Goal: Download file/media

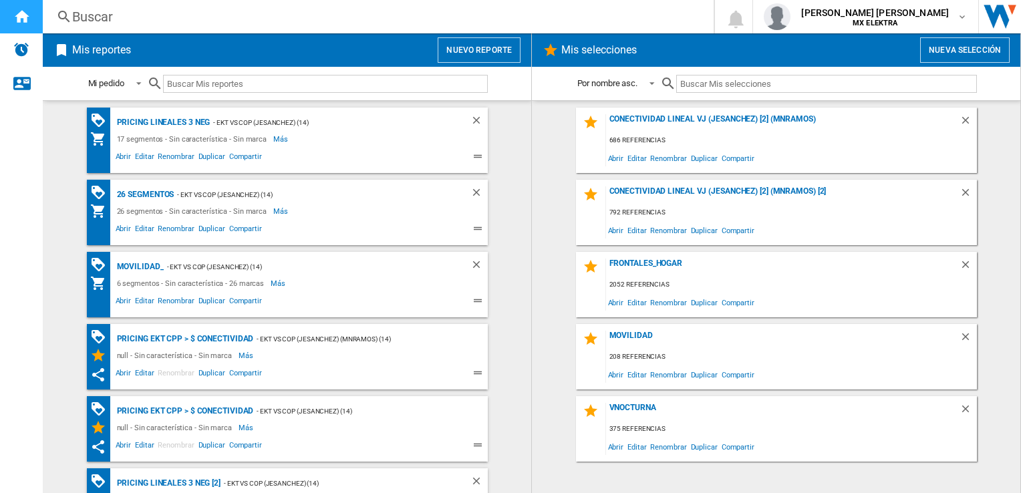
click at [19, 17] on ng-md-icon "Inicio" at bounding box center [21, 16] width 16 height 16
click at [168, 120] on div "Pricing lineales 3 neg" at bounding box center [162, 122] width 97 height 17
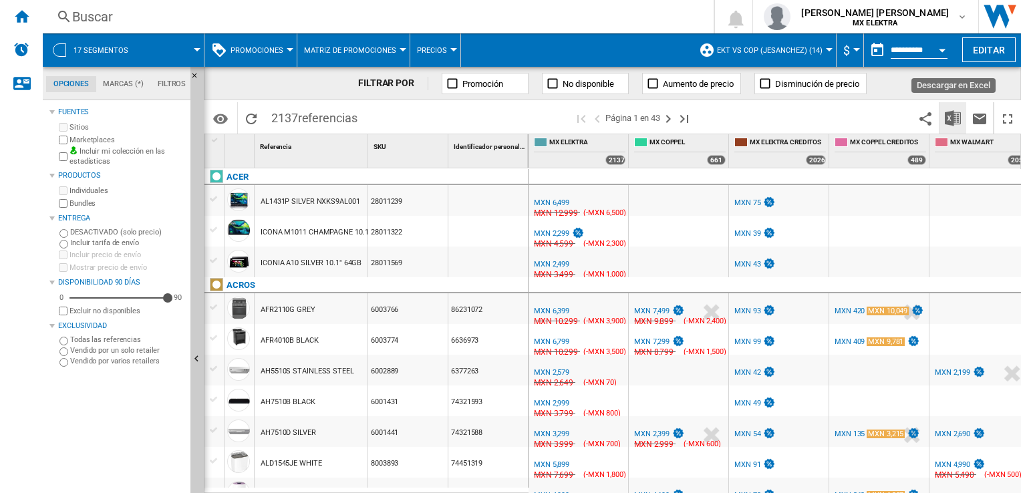
click at [952, 120] on img "Descargar en Excel" at bounding box center [953, 118] width 16 height 16
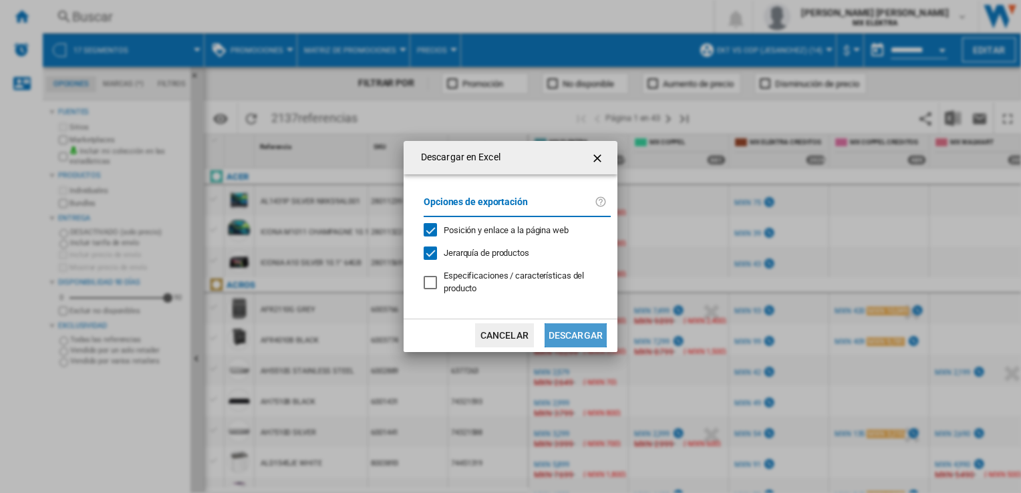
click at [583, 332] on button "Descargar" at bounding box center [576, 335] width 62 height 24
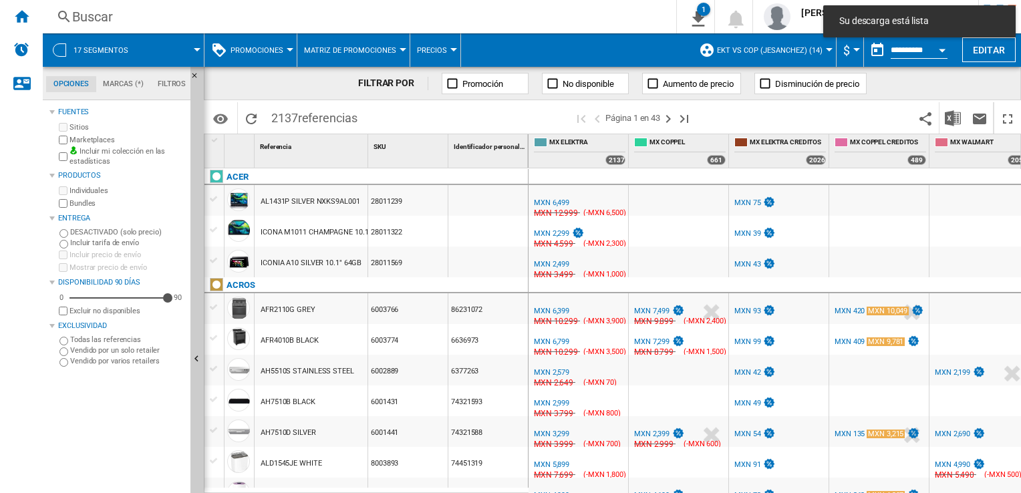
click at [448, 119] on span at bounding box center [469, 117] width 210 height 31
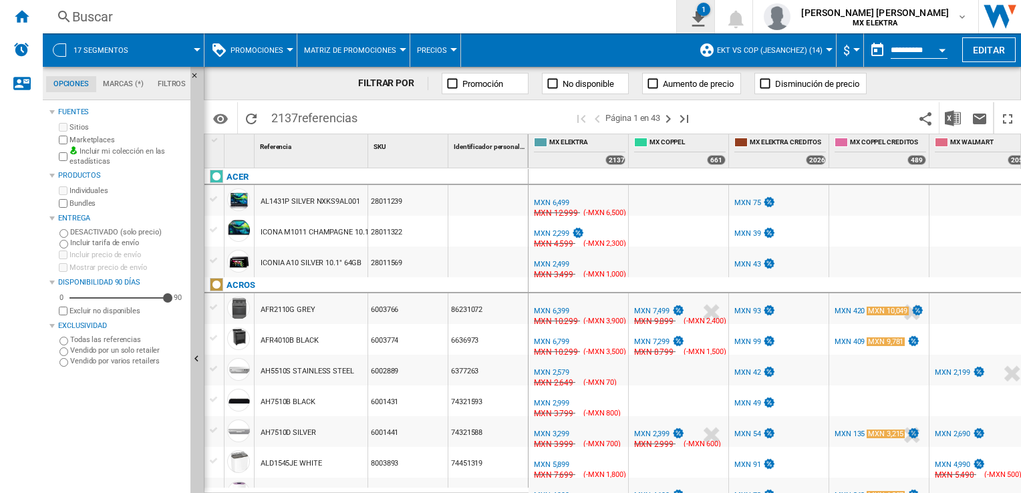
click at [704, 16] on ng-md-icon "1\a descarga" at bounding box center [696, 17] width 16 height 17
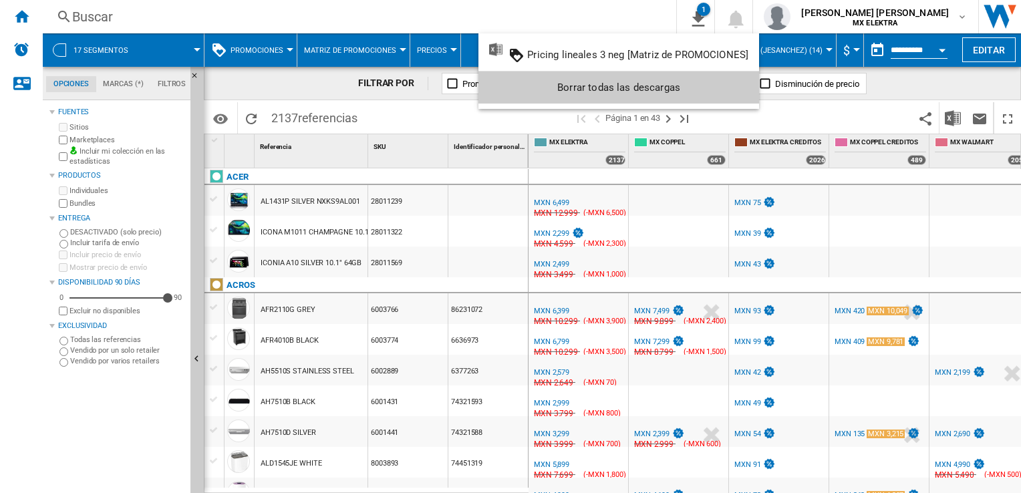
click at [617, 23] on md-backdrop at bounding box center [510, 246] width 1021 height 493
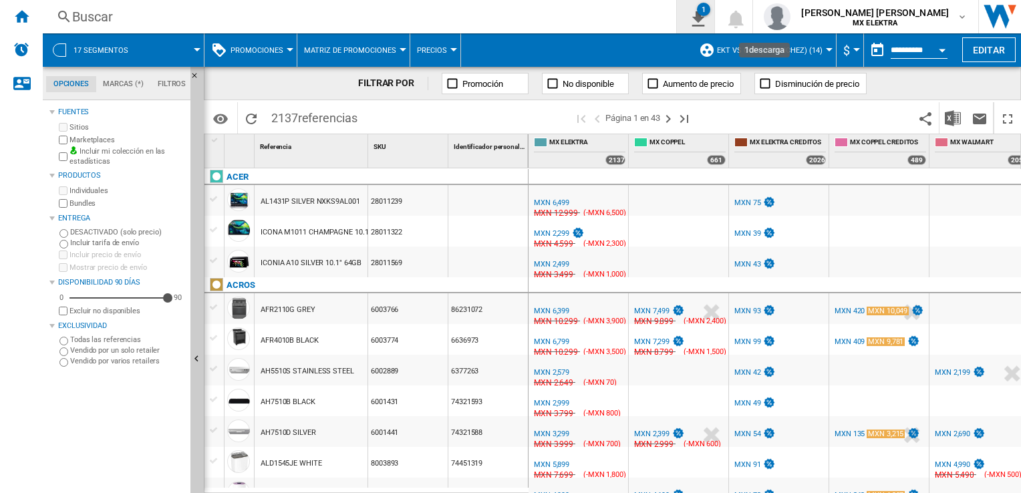
click at [704, 23] on ng-md-icon "1\a descarga" at bounding box center [696, 17] width 16 height 17
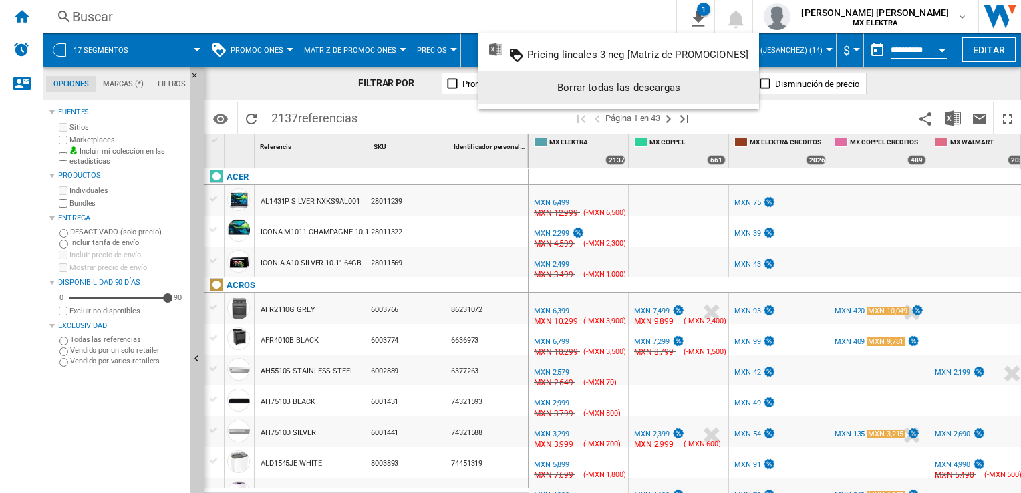
click at [465, 118] on md-backdrop at bounding box center [510, 246] width 1021 height 493
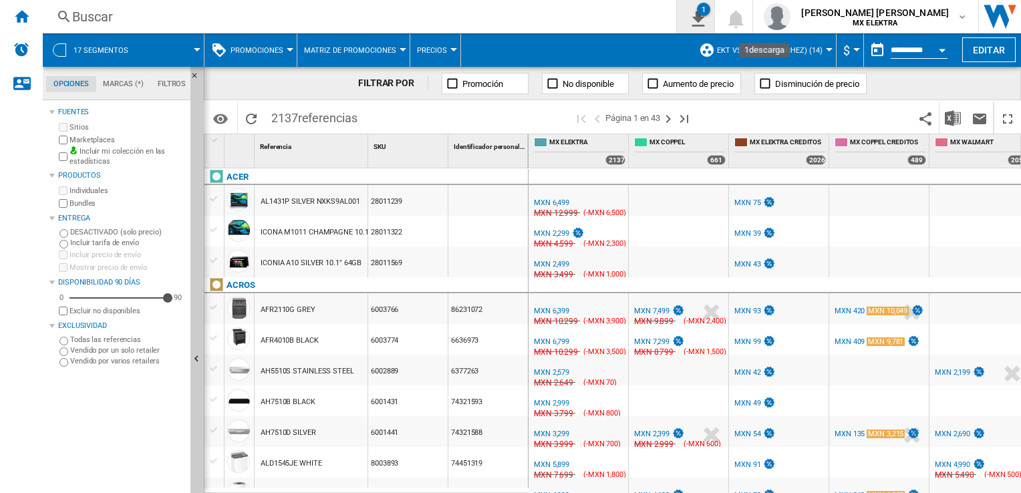
click at [704, 19] on ng-md-icon "1\a descarga" at bounding box center [696, 17] width 16 height 17
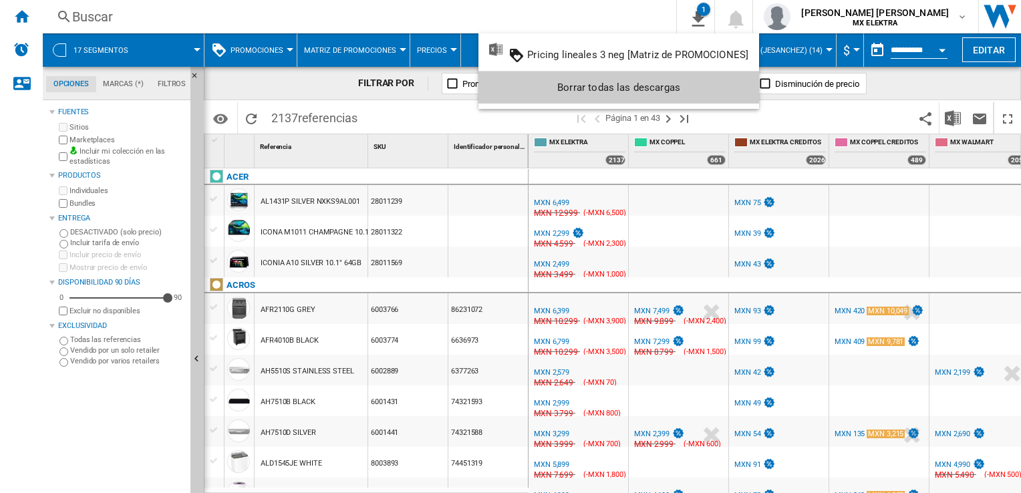
click at [336, 106] on md-backdrop at bounding box center [510, 246] width 1021 height 493
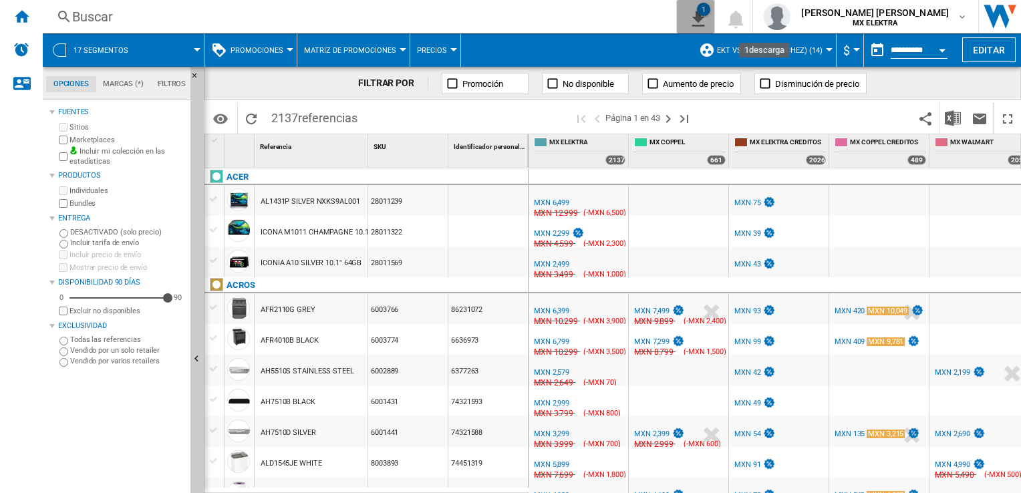
click at [704, 17] on ng-md-icon "1\a descarga" at bounding box center [696, 17] width 16 height 17
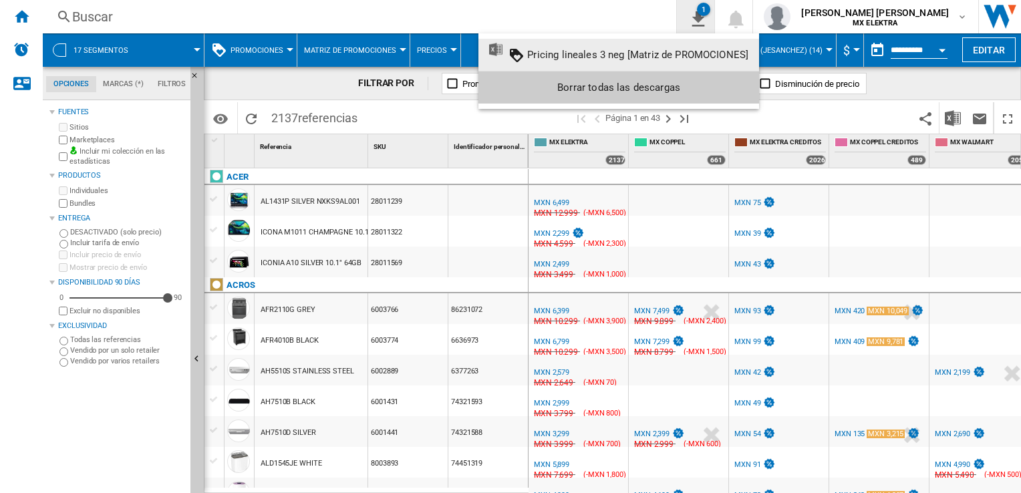
click at [738, 15] on md-backdrop at bounding box center [510, 246] width 1021 height 493
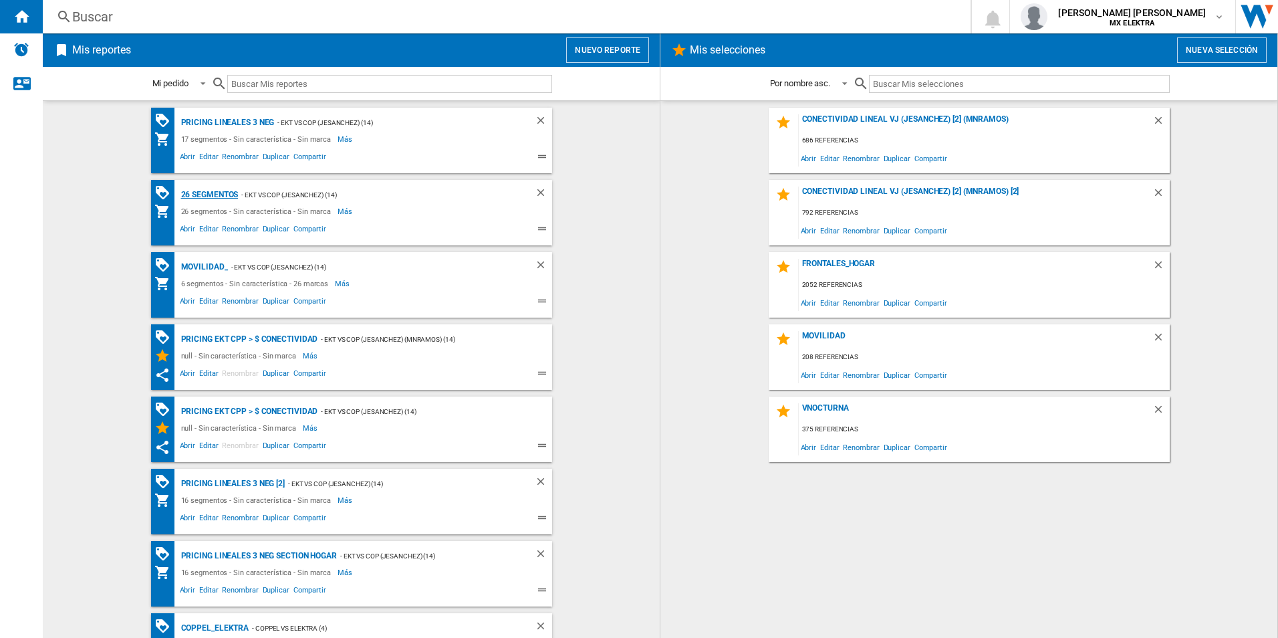
click at [194, 194] on div "26 segmentos" at bounding box center [208, 194] width 61 height 17
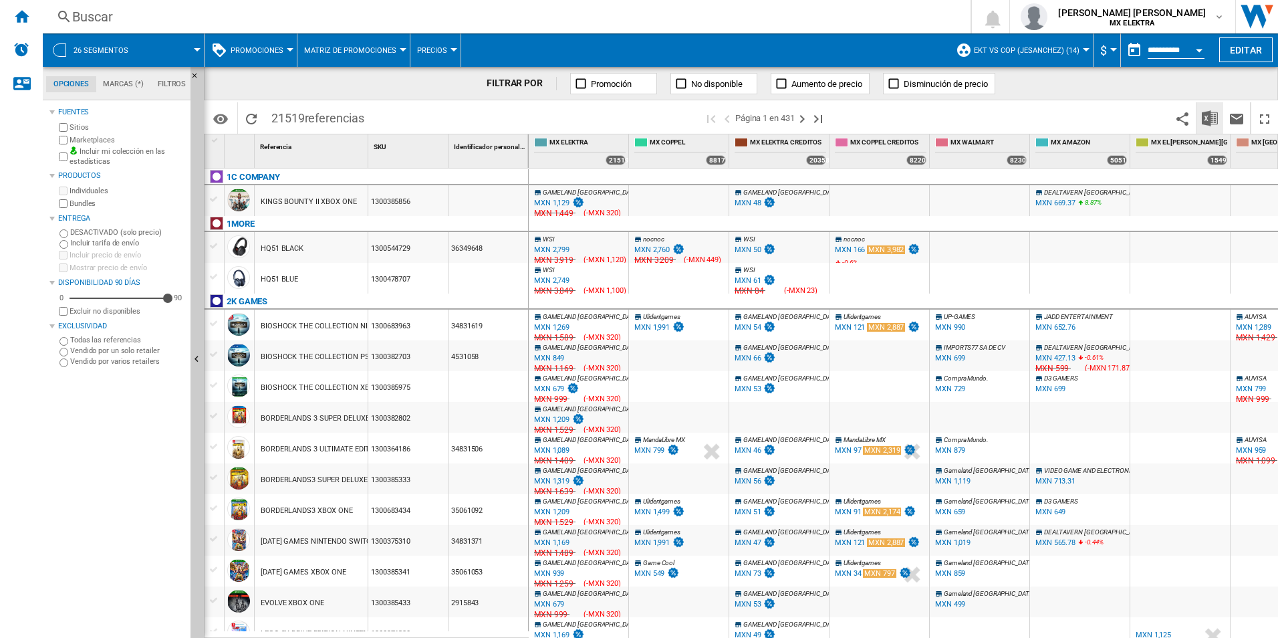
click at [1198, 112] on button "Descargar en Excel" at bounding box center [1209, 117] width 27 height 31
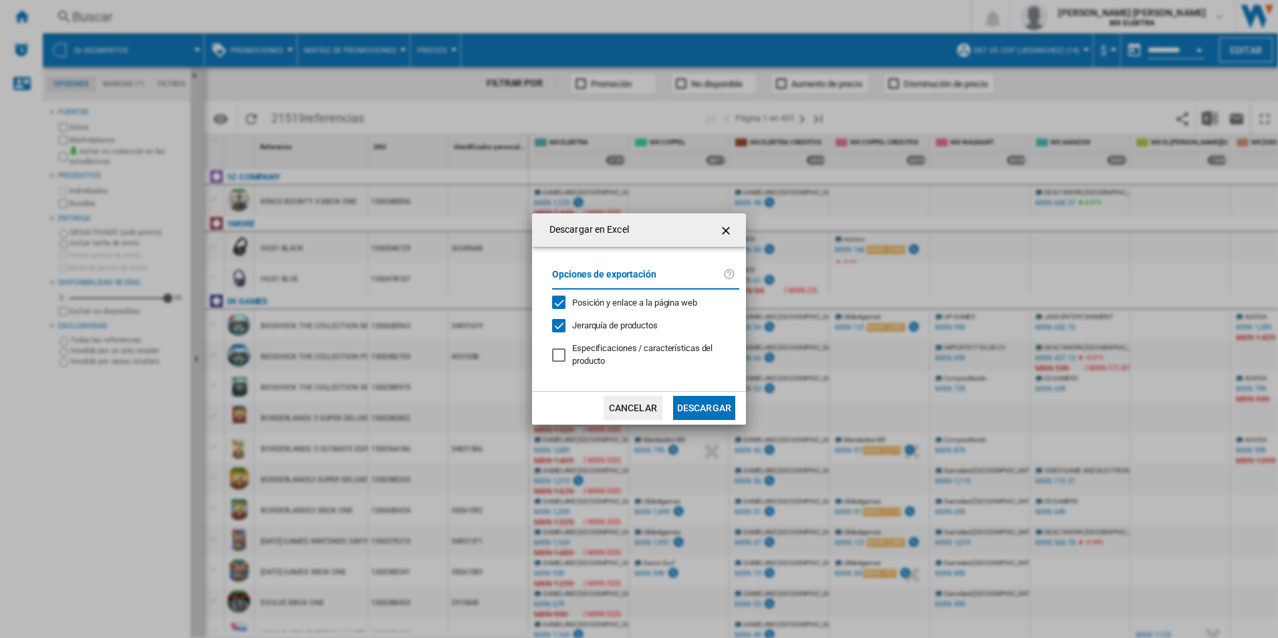
click at [688, 400] on button "Descargar" at bounding box center [704, 408] width 62 height 24
